Goal: Task Accomplishment & Management: Use online tool/utility

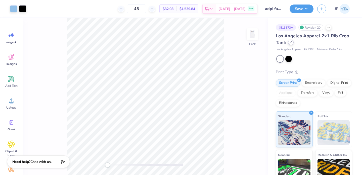
click at [291, 45] on div at bounding box center [291, 43] width 6 height 6
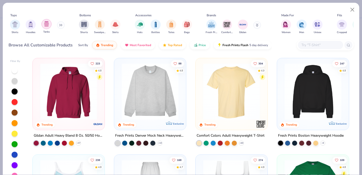
click at [45, 26] on img "filter for Tanks" at bounding box center [47, 24] width 6 height 6
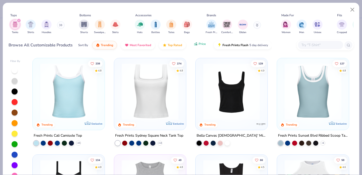
click at [196, 46] on button "Price" at bounding box center [200, 44] width 20 height 9
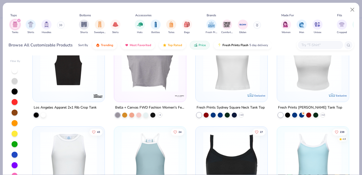
scroll to position [477, 0]
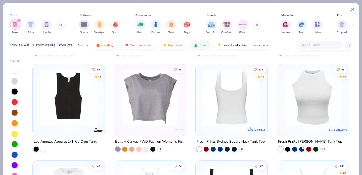
click at [200, 105] on img at bounding box center [170, 97] width 62 height 57
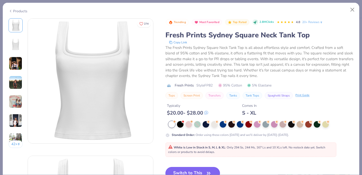
click at [197, 169] on button "Switch to This" at bounding box center [192, 173] width 55 height 13
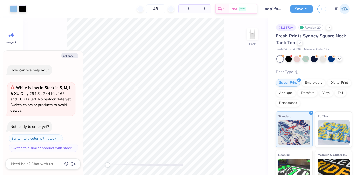
type textarea "x"
click at [146, 7] on input "48" at bounding box center [137, 8] width 20 height 9
type input "4"
type input "24"
type textarea "x"
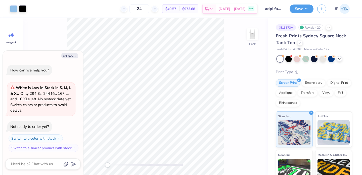
type input "24"
click at [299, 43] on icon at bounding box center [300, 42] width 2 height 2
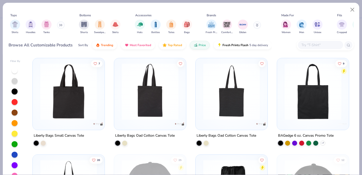
click at [45, 23] on img "filter for Tanks" at bounding box center [47, 25] width 6 height 6
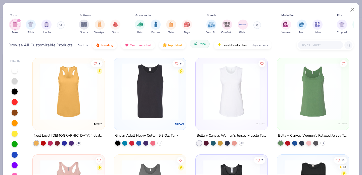
click at [197, 44] on button "Price" at bounding box center [200, 44] width 20 height 9
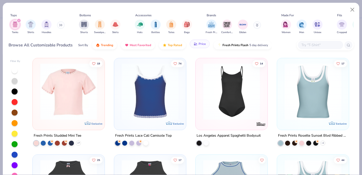
click at [198, 43] on span "Price" at bounding box center [201, 44] width 7 height 4
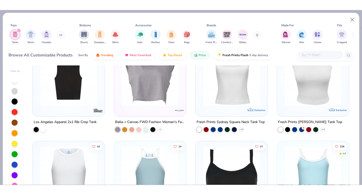
scroll to position [478, 0]
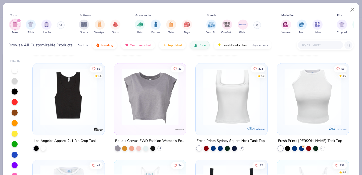
click at [78, 120] on img at bounding box center [69, 97] width 62 height 57
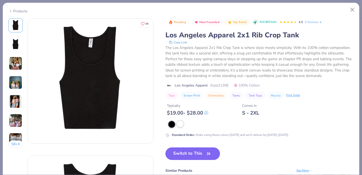
click at [180, 122] on div at bounding box center [180, 124] width 7 height 7
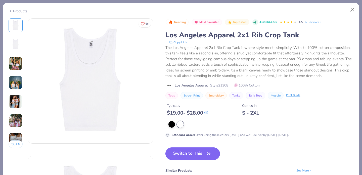
click at [193, 151] on button "Switch to This" at bounding box center [192, 154] width 55 height 13
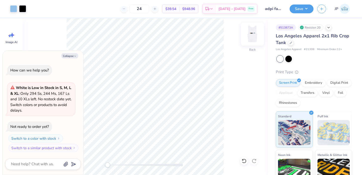
click at [252, 37] on img at bounding box center [252, 34] width 20 height 20
click at [298, 9] on button "Save" at bounding box center [301, 8] width 24 height 9
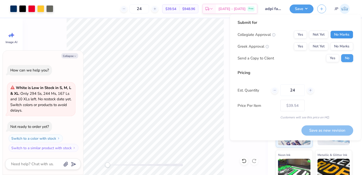
click at [338, 33] on button "No Marks" at bounding box center [341, 35] width 23 height 8
click at [299, 45] on button "Yes" at bounding box center [300, 46] width 13 height 8
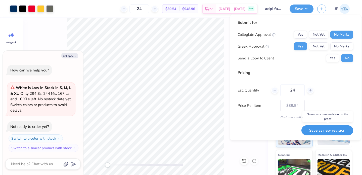
click at [330, 130] on button "Save as new revision" at bounding box center [327, 131] width 52 height 10
type textarea "x"
type input "– –"
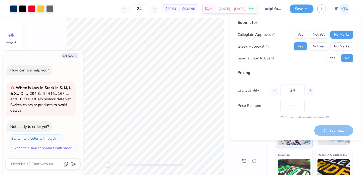
type textarea "x"
type input "$39.54"
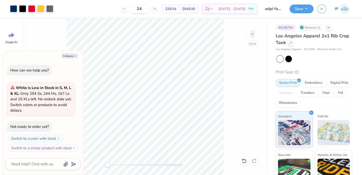
type textarea "x"
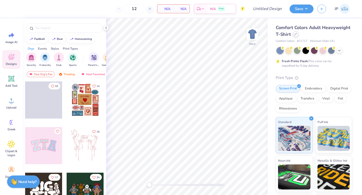
click at [294, 34] on icon at bounding box center [295, 34] width 3 height 3
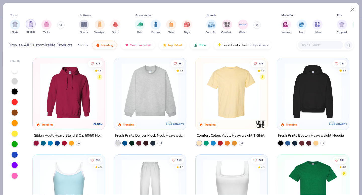
click at [31, 25] on img "filter for Hoodies" at bounding box center [31, 24] width 6 height 6
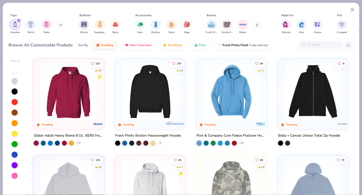
click at [82, 110] on img at bounding box center [69, 91] width 62 height 57
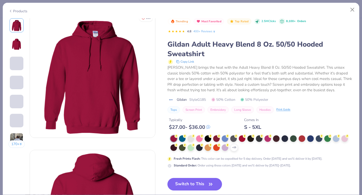
scroll to position [14, 0]
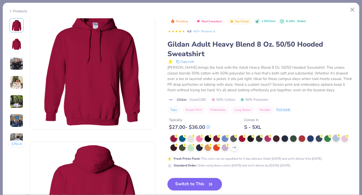
click at [336, 139] on div at bounding box center [336, 138] width 7 height 7
